Goal: Find specific page/section: Find specific page/section

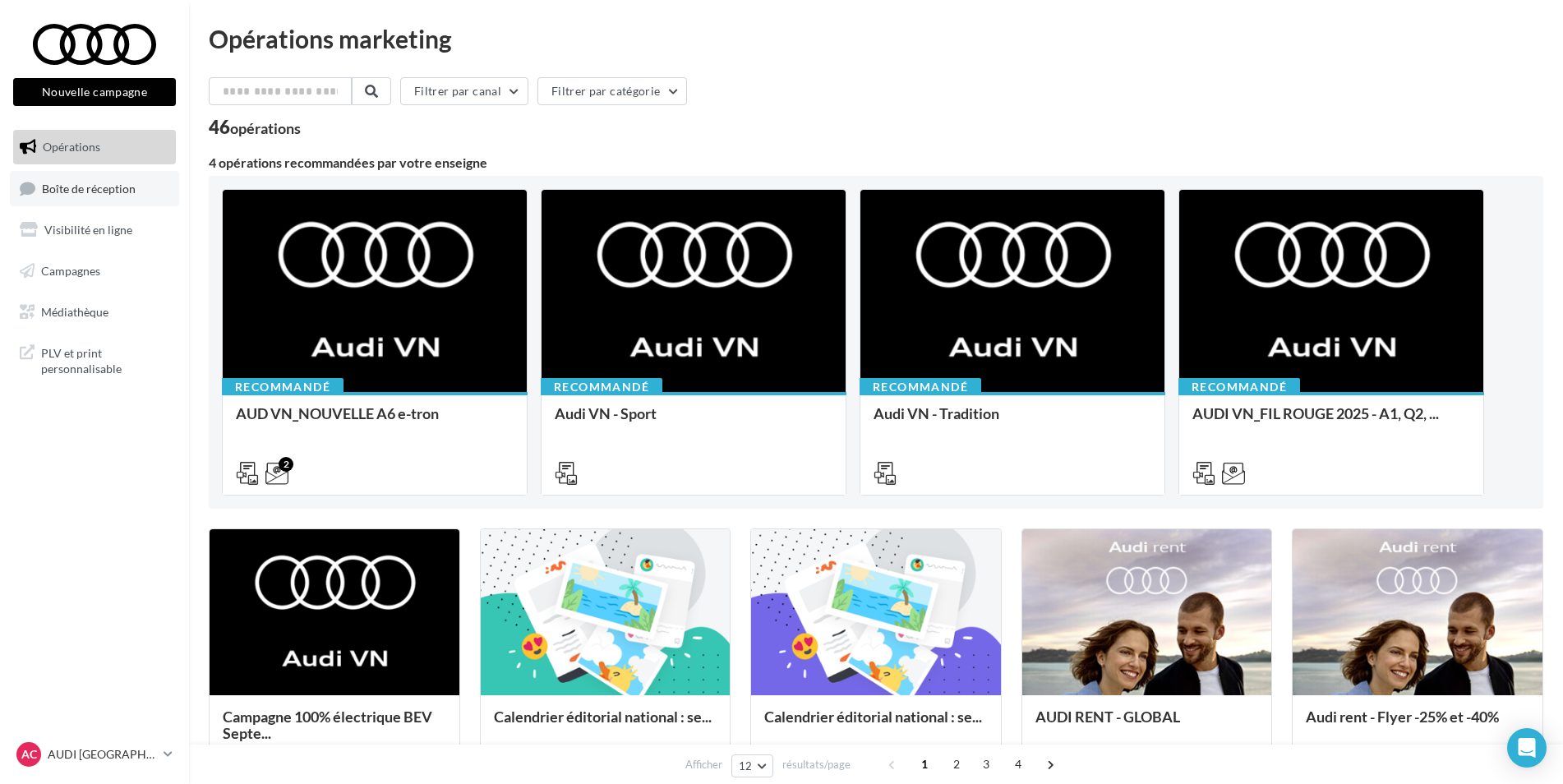
click at [100, 198] on link "Boîte de réception" at bounding box center [95, 188] width 169 height 35
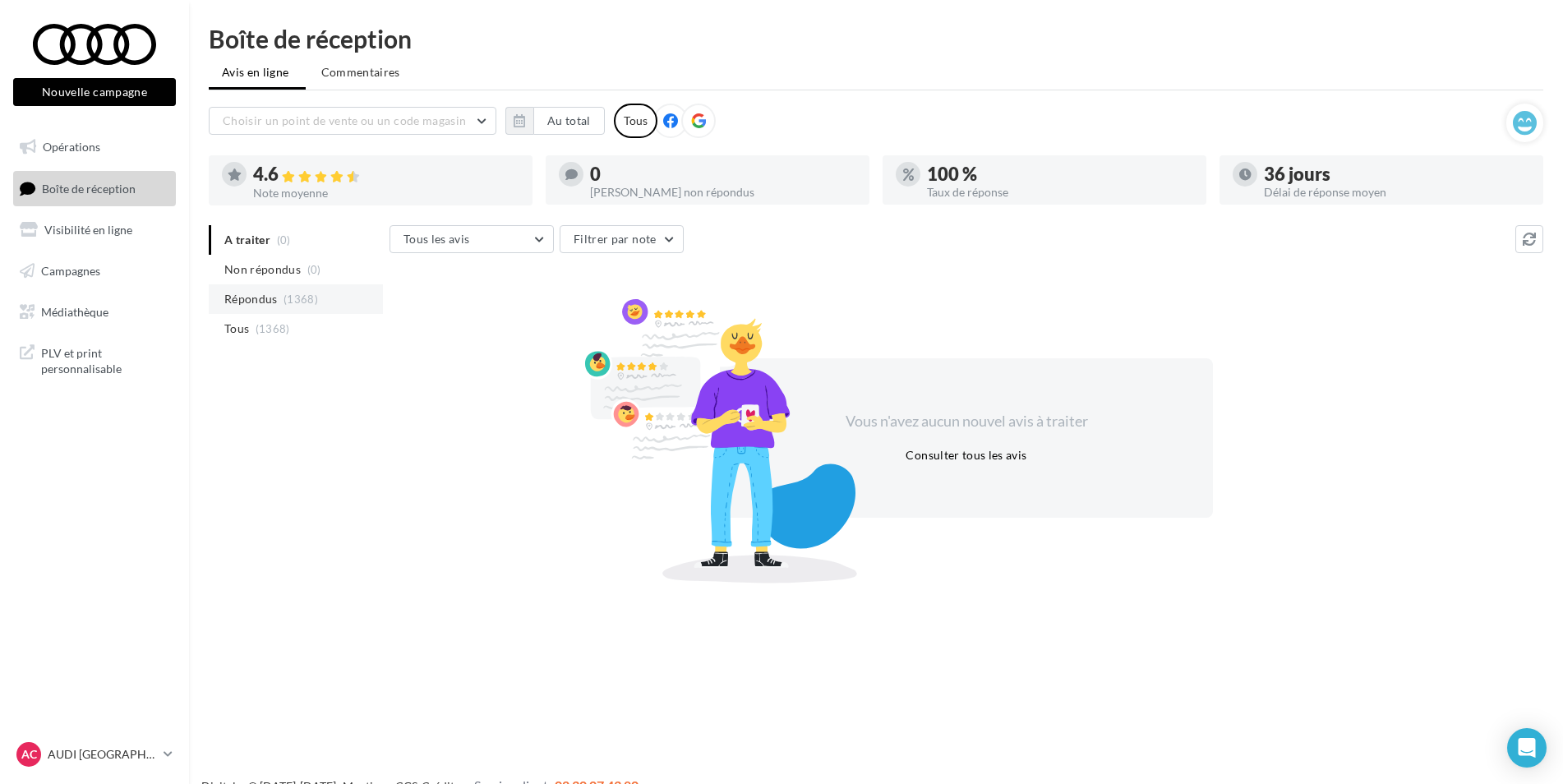
click at [293, 299] on span "(1368)" at bounding box center [301, 299] width 35 height 13
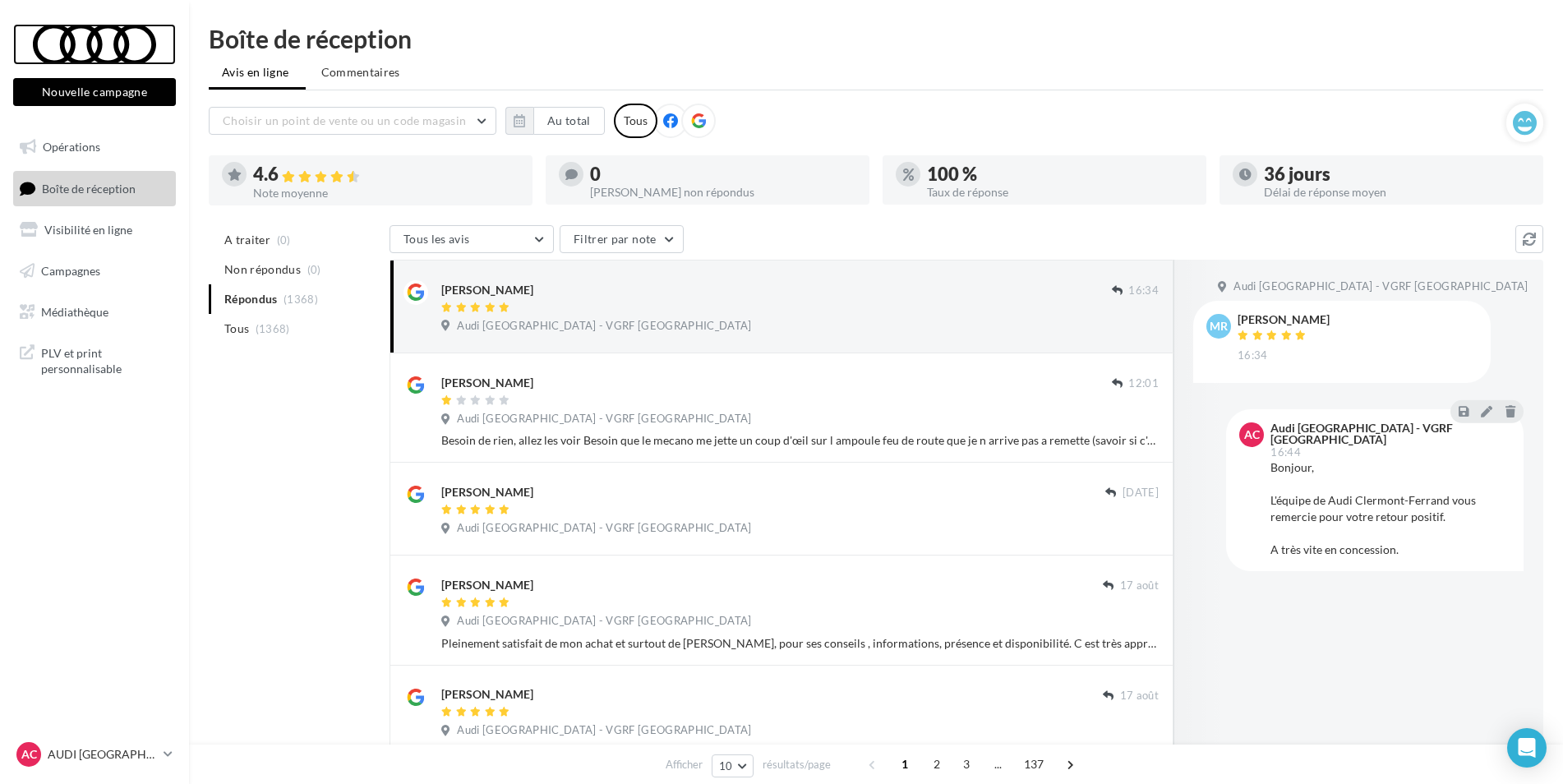
click at [93, 52] on div at bounding box center [94, 44] width 131 height 41
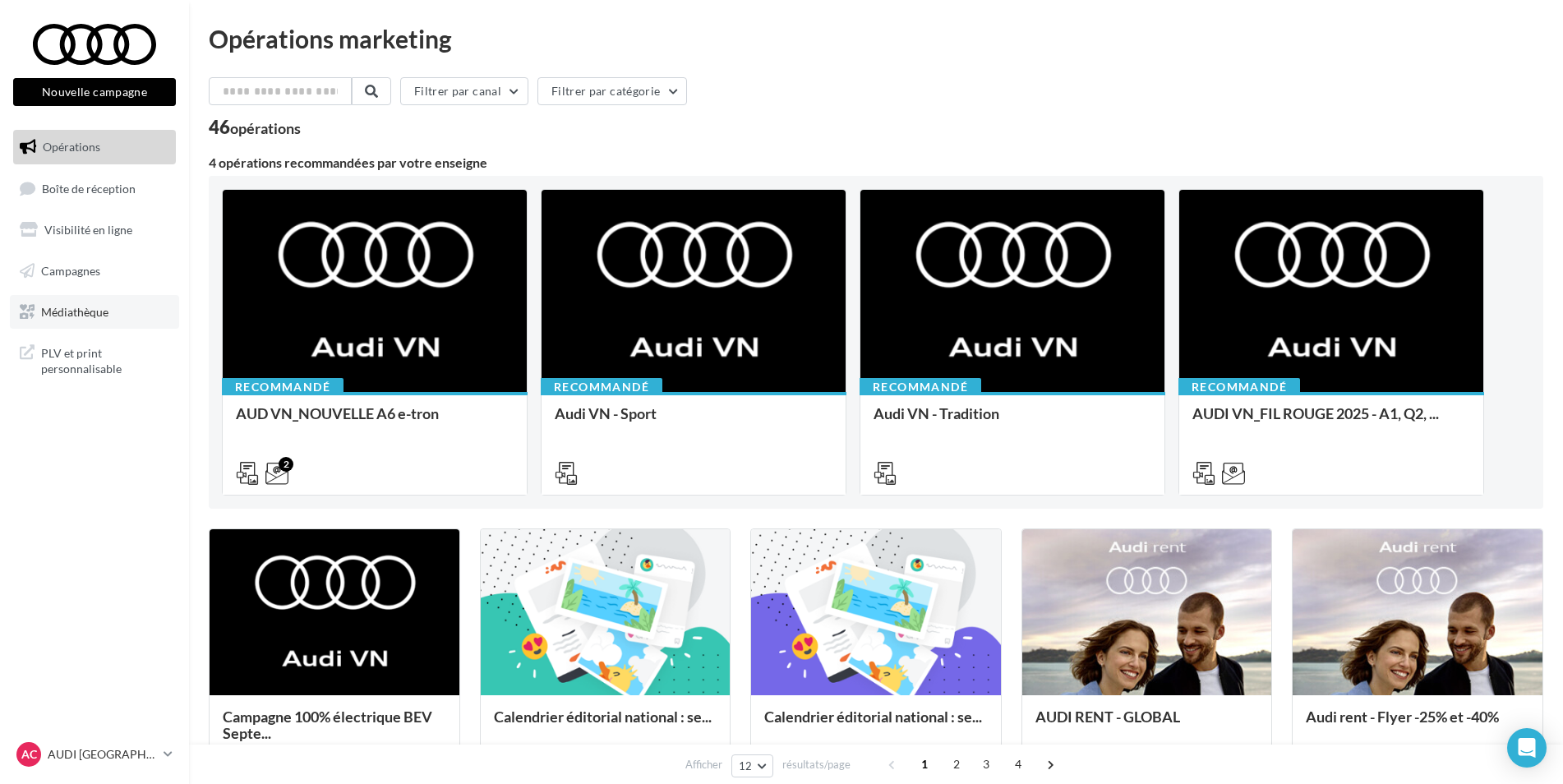
click at [94, 317] on span "Médiathèque" at bounding box center [74, 311] width 67 height 14
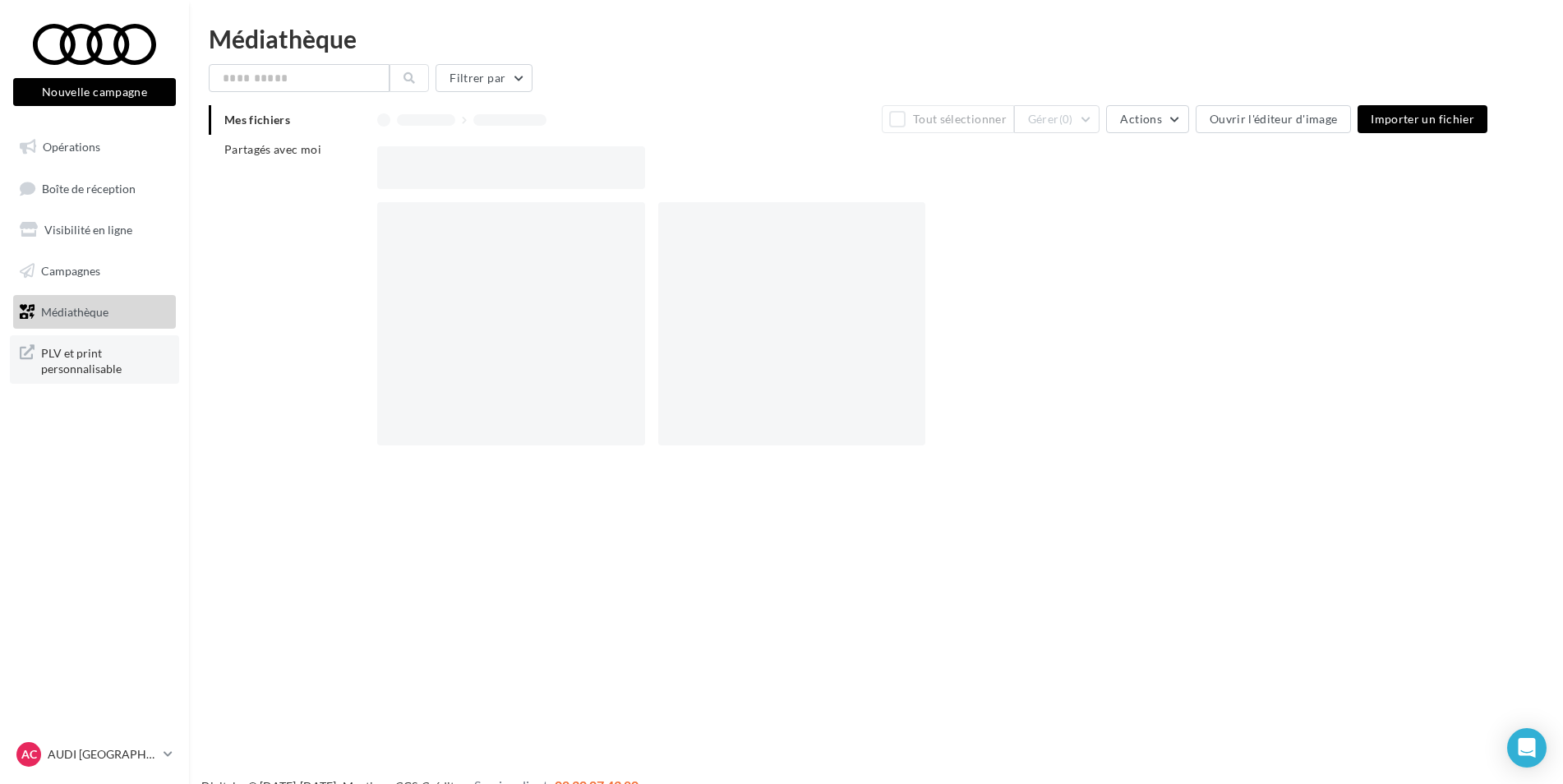
click at [78, 360] on span "PLV et print personnalisable" at bounding box center [105, 359] width 128 height 35
